Goal: Task Accomplishment & Management: Manage account settings

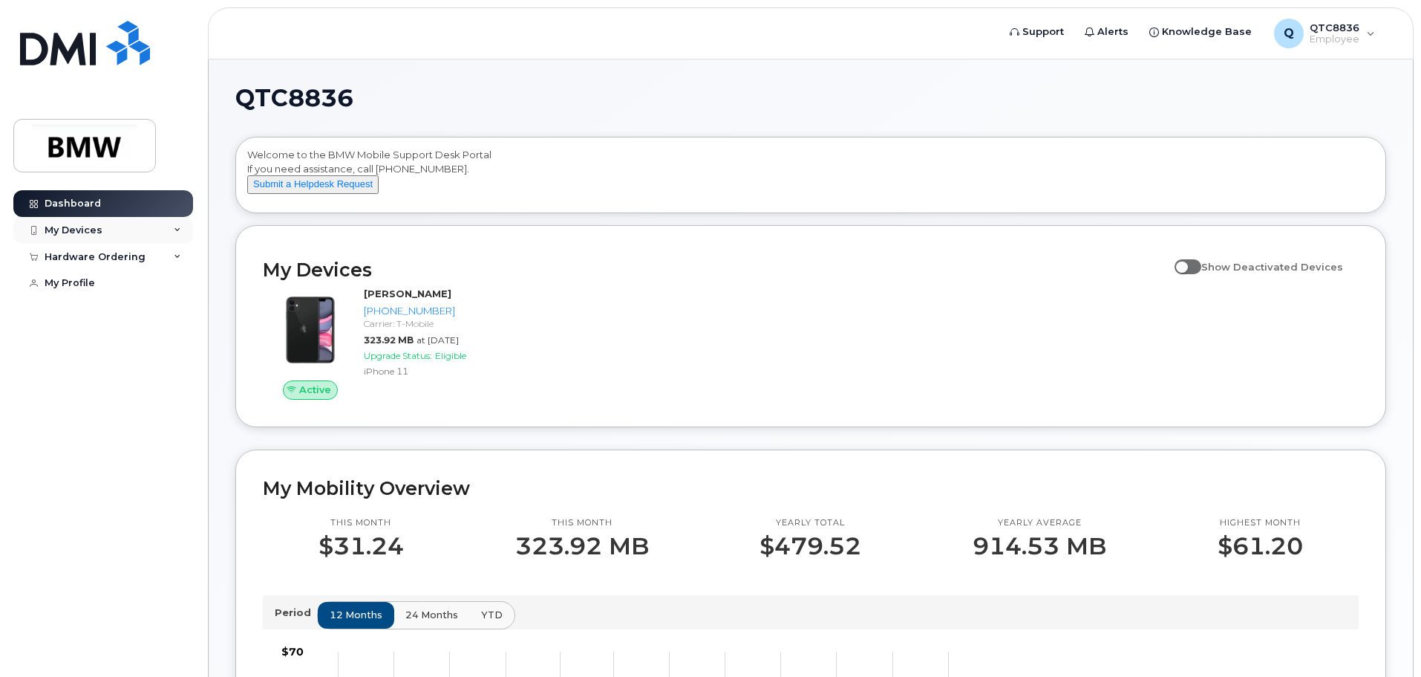
click at [170, 225] on div "My Devices" at bounding box center [103, 230] width 180 height 27
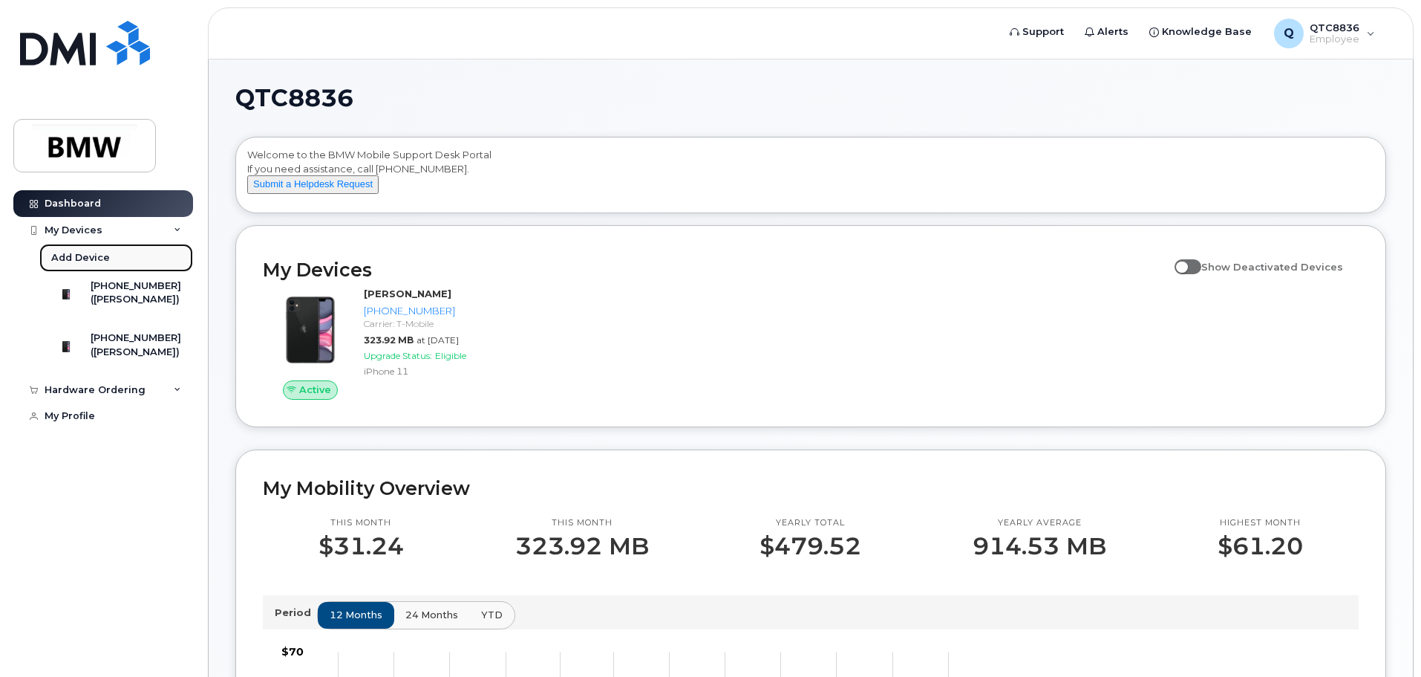
click at [85, 255] on div "Add Device" at bounding box center [80, 257] width 59 height 13
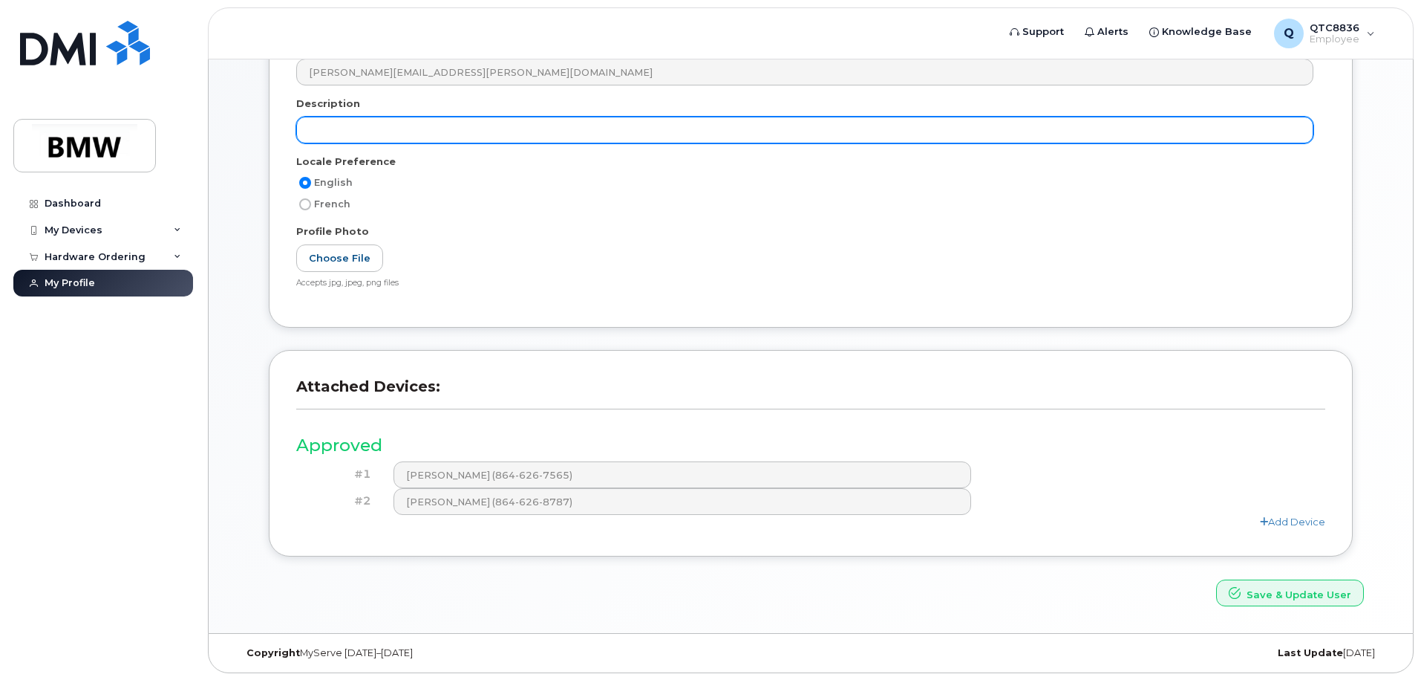
scroll to position [308, 0]
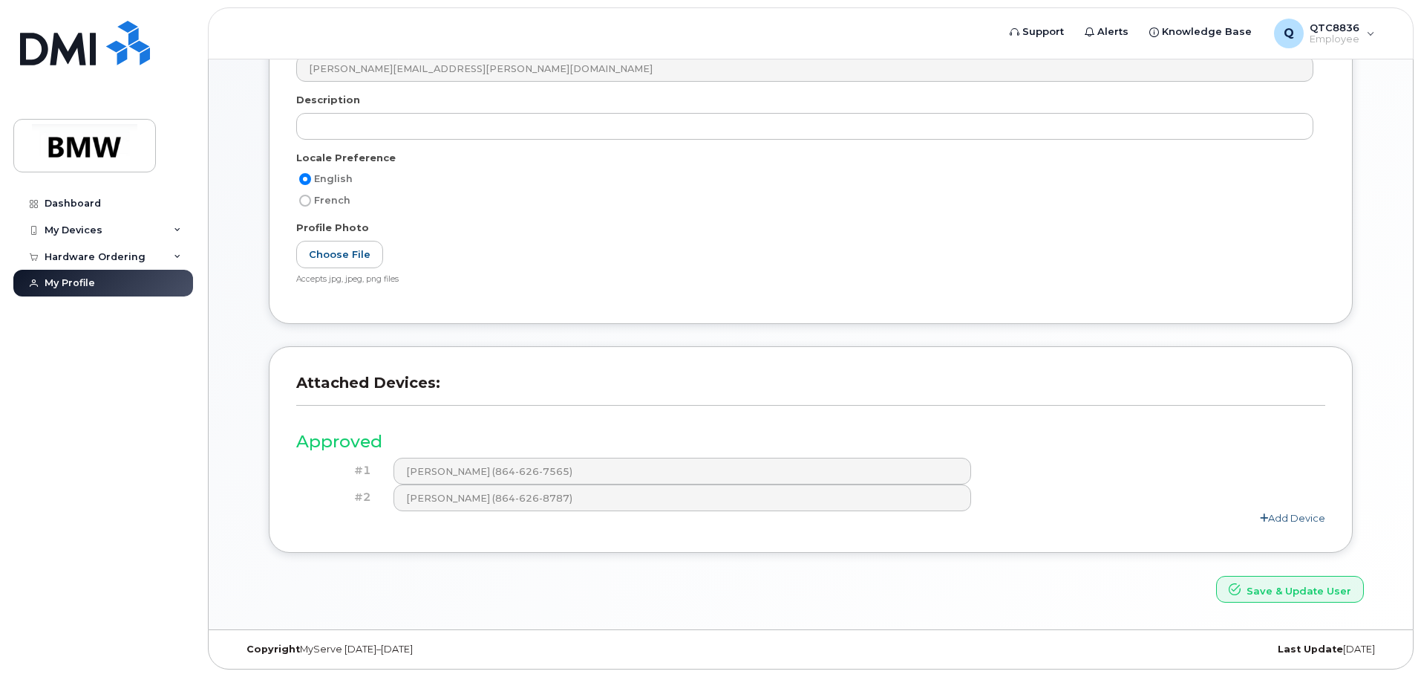
click at [1277, 515] on link "Add Device" at bounding box center [1292, 518] width 65 height 12
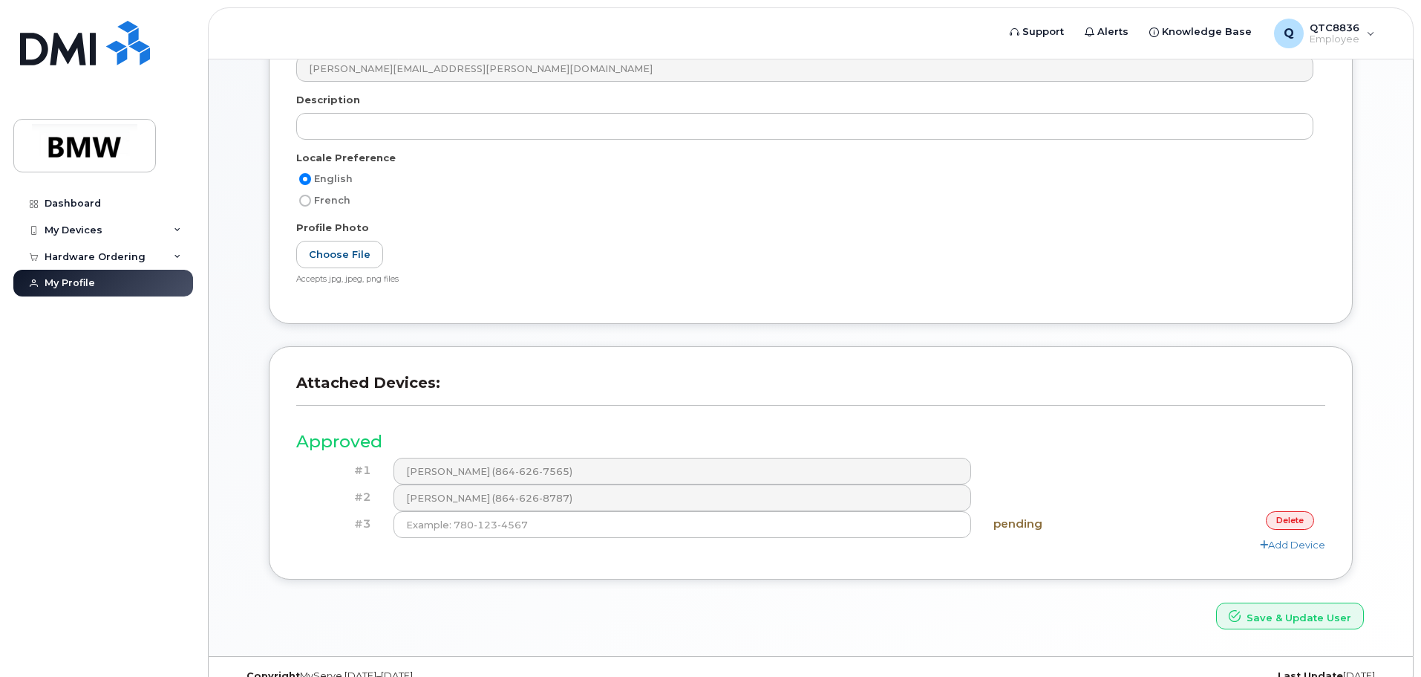
click at [1294, 526] on link "delete" at bounding box center [1290, 520] width 48 height 19
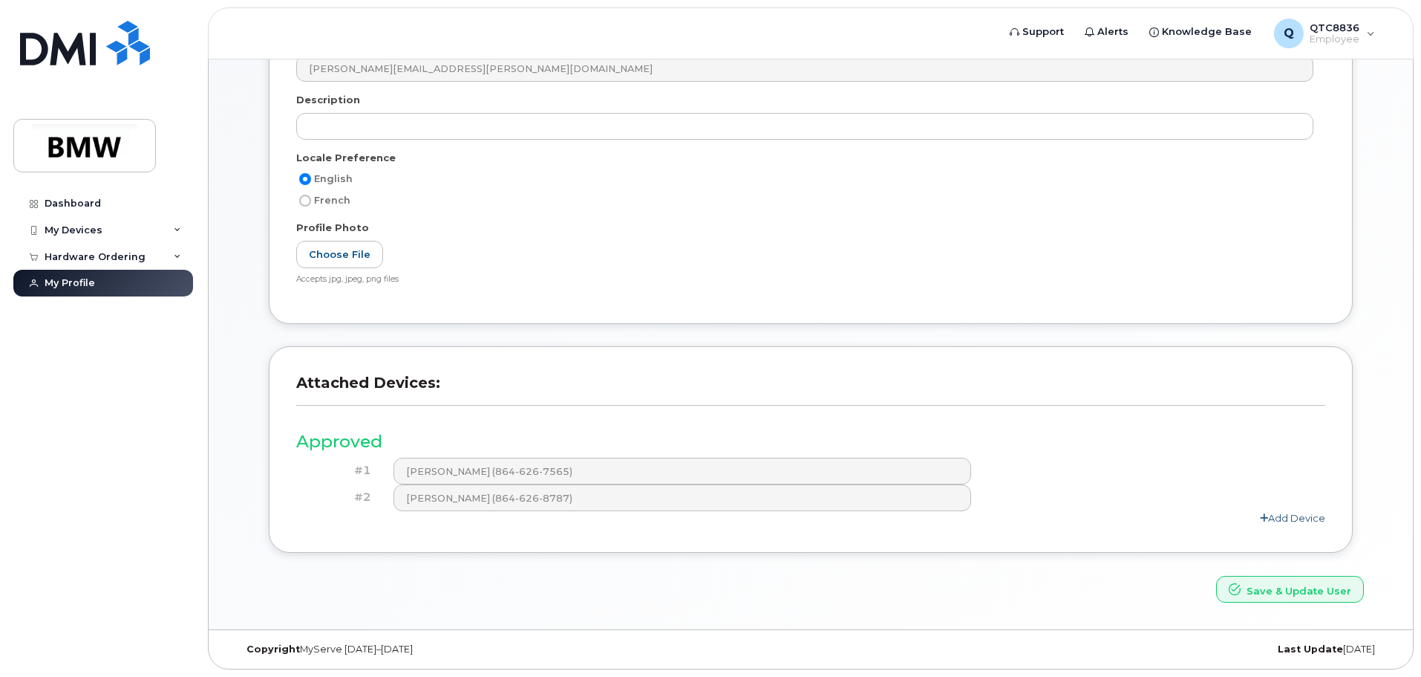
click at [1267, 521] on icon at bounding box center [1264, 518] width 8 height 10
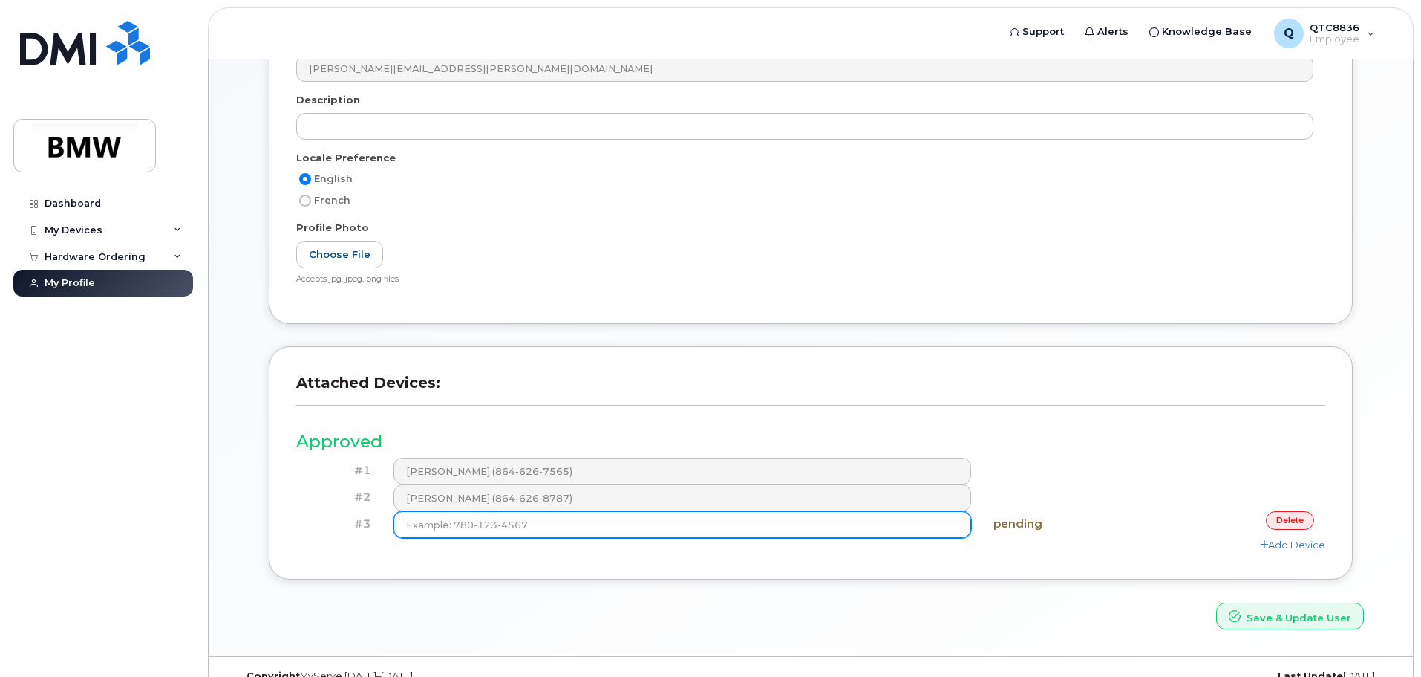
click at [587, 535] on input at bounding box center [683, 524] width 579 height 27
type input "(864) 626-7565"
click at [1216, 602] on button "Save & Update User" at bounding box center [1290, 615] width 148 height 27
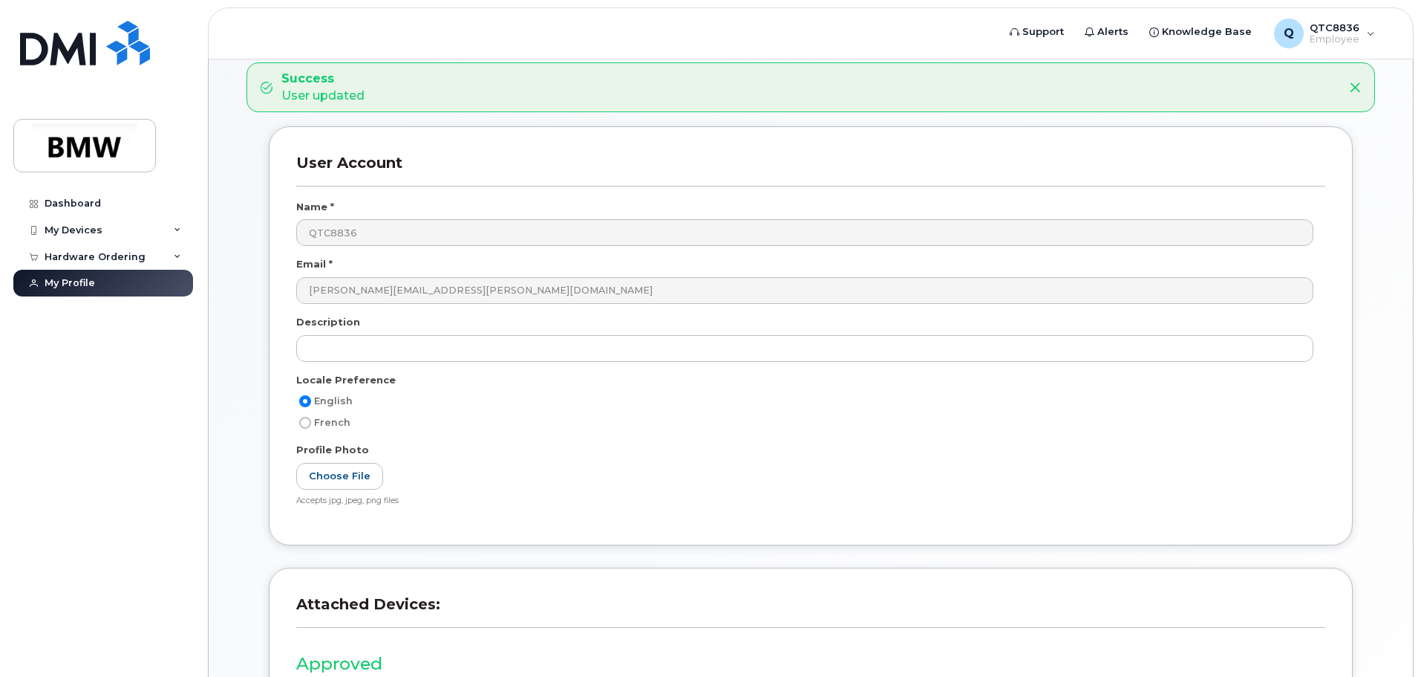
scroll to position [75, 0]
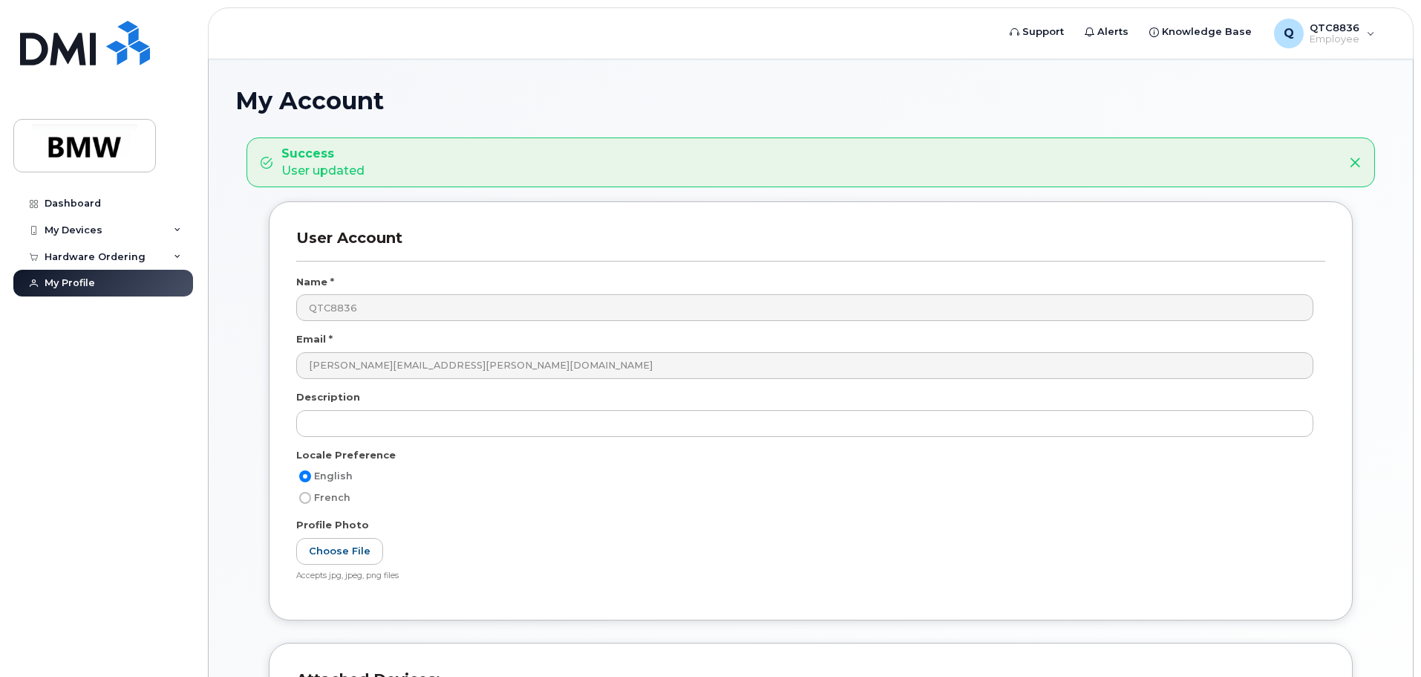
click at [456, 146] on div "Success User updated" at bounding box center [799, 163] width 1077 height 34
click at [131, 224] on div "My Devices" at bounding box center [103, 230] width 180 height 27
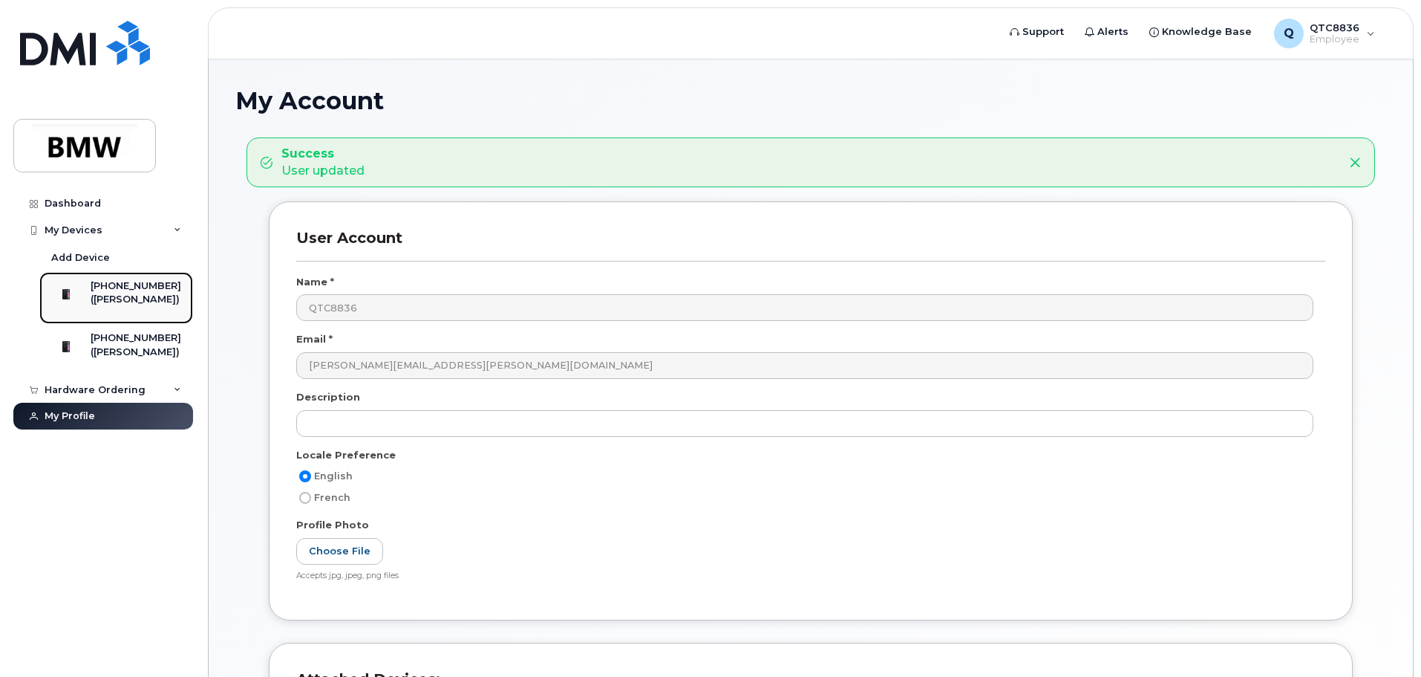
click at [117, 292] on div "[PHONE_NUMBER]" at bounding box center [136, 285] width 91 height 13
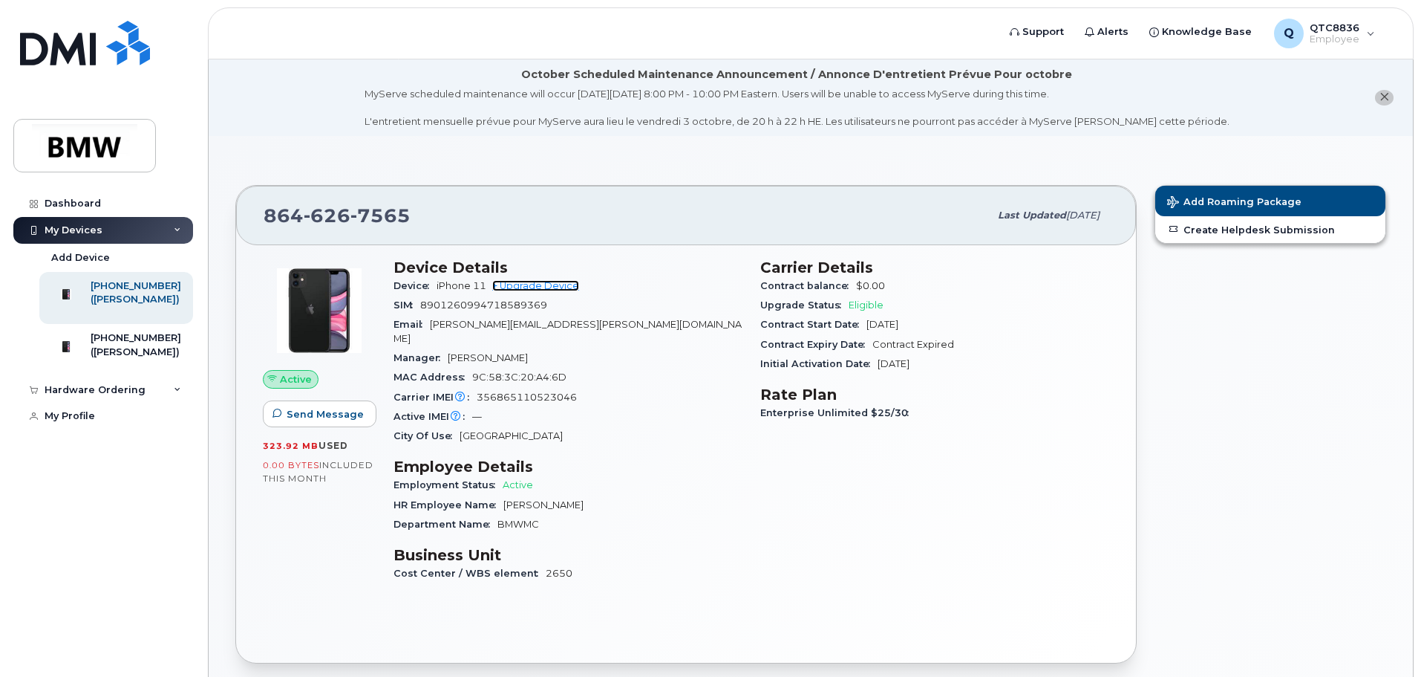
click at [548, 289] on link "+ Upgrade Device" at bounding box center [535, 285] width 87 height 11
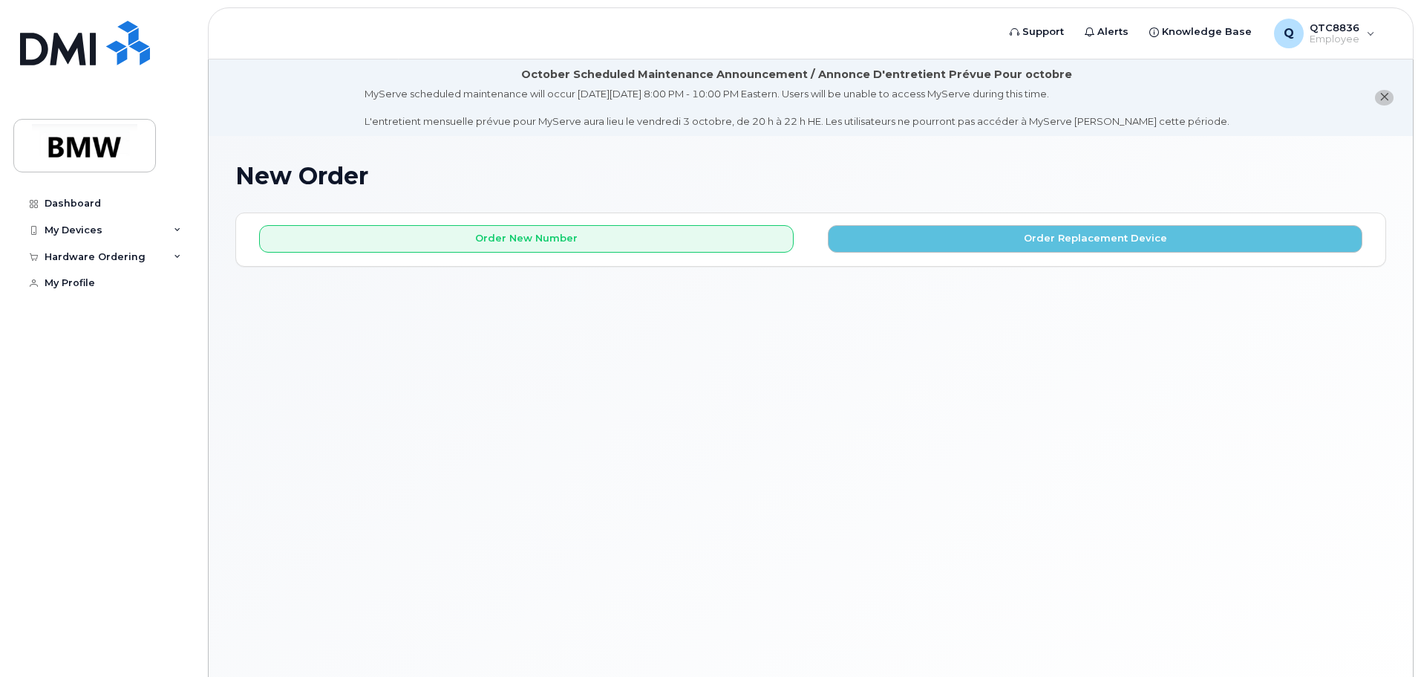
click at [1382, 91] on span "close notification" at bounding box center [1385, 97] width 10 height 12
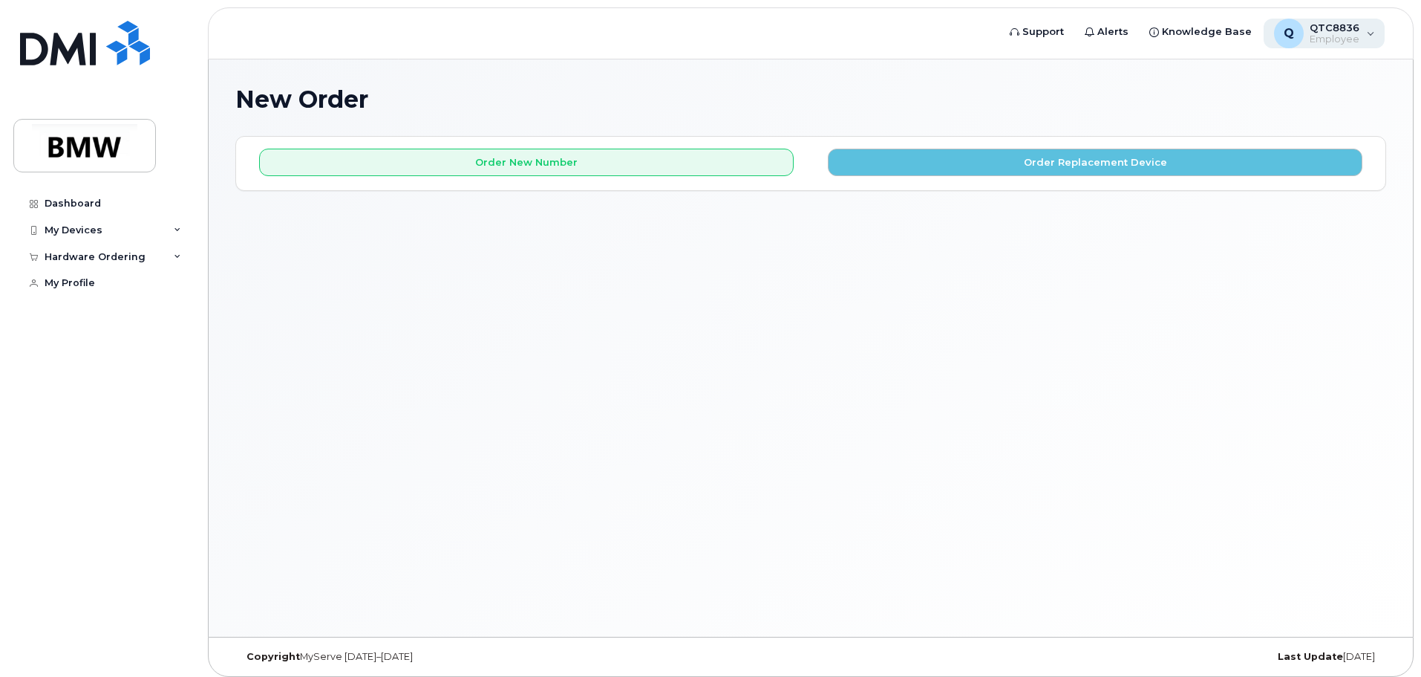
click at [1366, 31] on div "Q QTC8836 Employee" at bounding box center [1325, 34] width 122 height 30
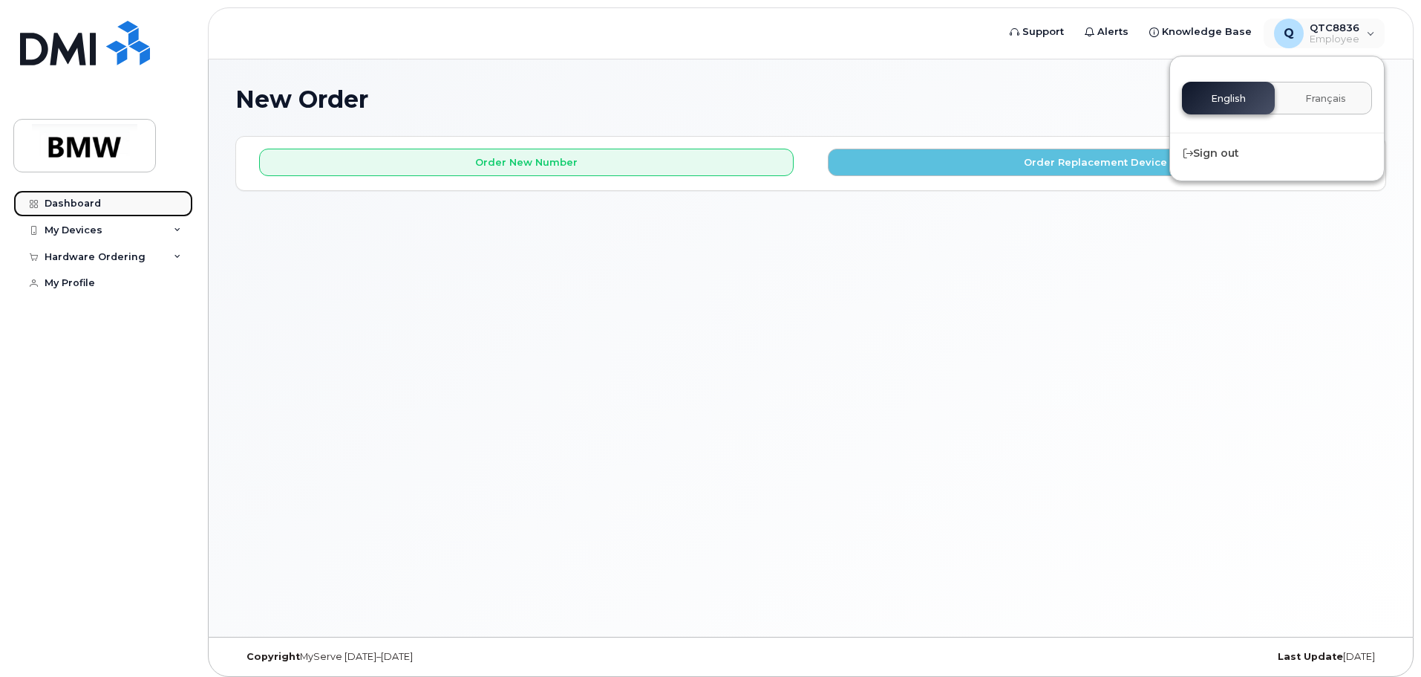
click at [108, 205] on link "Dashboard" at bounding box center [103, 203] width 180 height 27
